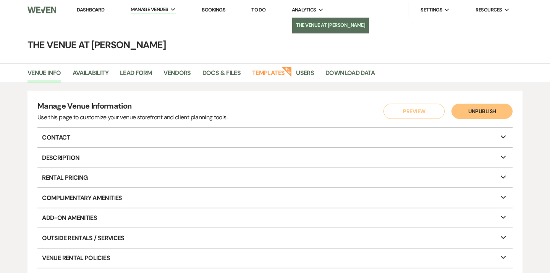
click at [310, 23] on li "The Venue at [PERSON_NAME]" at bounding box center [330, 25] width 69 height 8
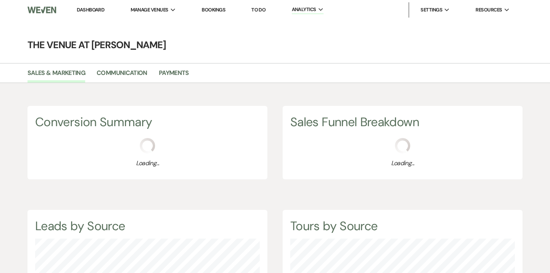
scroll to position [273, 550]
click at [178, 73] on link "Payments" at bounding box center [174, 75] width 30 height 15
select select "2025"
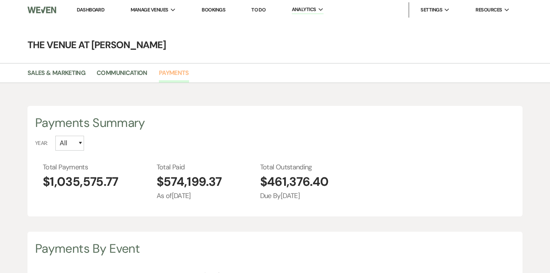
scroll to position [273, 550]
